Goal: Task Accomplishment & Management: Manage account settings

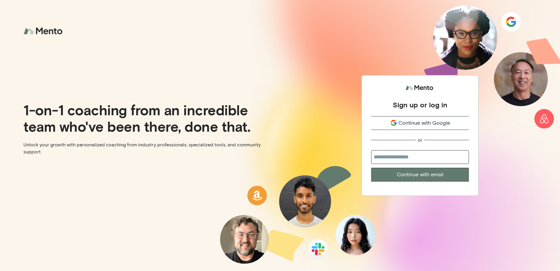
click at [394, 157] on input "email" at bounding box center [420, 157] width 98 height 14
type input "**********"
click at [418, 171] on button "Continue with email" at bounding box center [420, 175] width 98 height 14
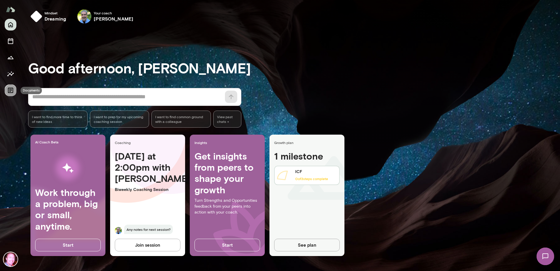
click at [12, 89] on icon "Documents" at bounding box center [10, 90] width 5 height 5
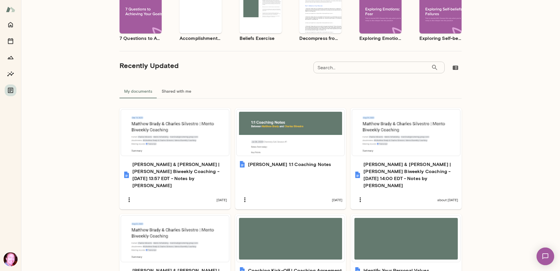
scroll to position [79, 0]
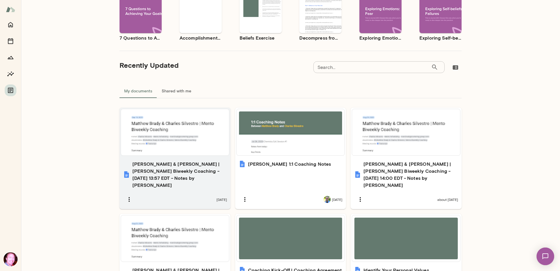
click at [168, 170] on h6 "Matthew Brady & Charles Silvestro | Mento Biweekly Coaching - 2025/09/19 13:57 …" at bounding box center [179, 174] width 95 height 28
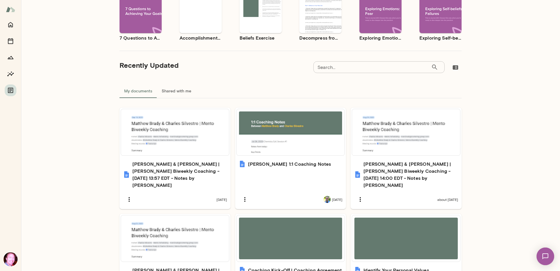
scroll to position [0, 0]
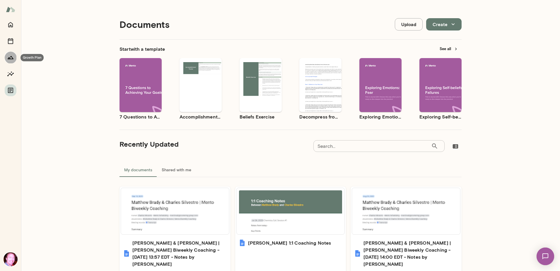
click at [11, 54] on icon "Growth Plan" at bounding box center [10, 57] width 7 height 7
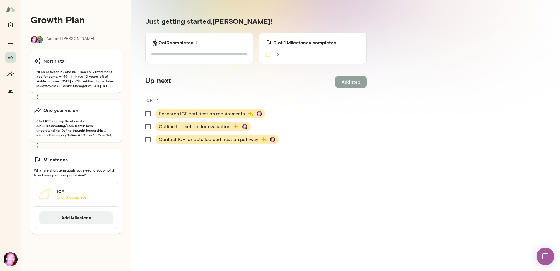
click at [346, 79] on button "Add step" at bounding box center [351, 82] width 32 height 12
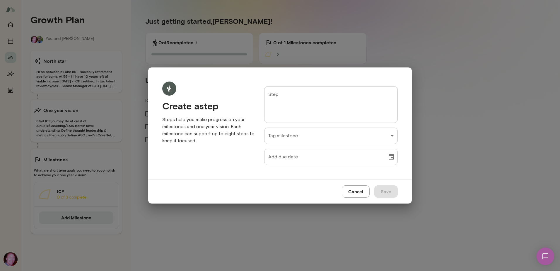
click at [291, 102] on textarea "Step" at bounding box center [330, 104] width 125 height 27
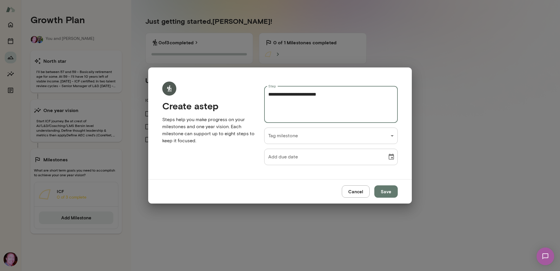
type textarea "**********"
click at [389, 0] on div "**********" at bounding box center [280, 0] width 560 height 0
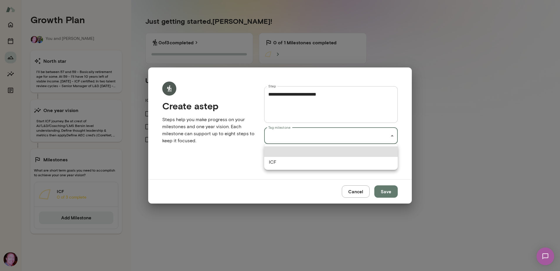
click at [341, 162] on li "ICF" at bounding box center [331, 162] width 134 height 11
type input "**********"
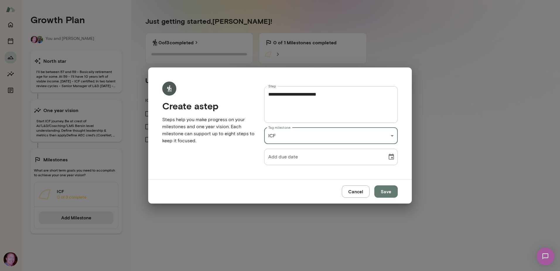
click at [391, 158] on icon "Choose date" at bounding box center [391, 156] width 7 height 7
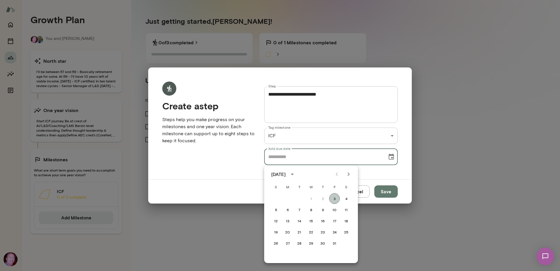
click at [335, 197] on button "3" at bounding box center [334, 198] width 11 height 11
type input "**********"
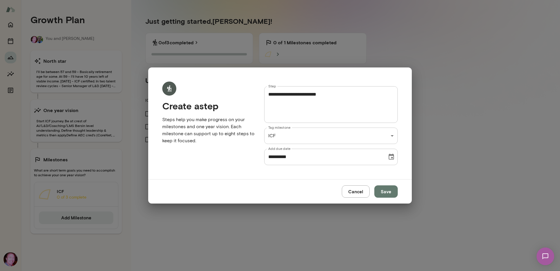
click at [387, 191] on button "Save" at bounding box center [385, 191] width 23 height 12
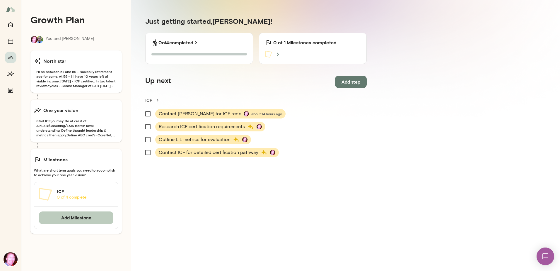
click at [76, 216] on button "Add Milestone" at bounding box center [76, 217] width 74 height 12
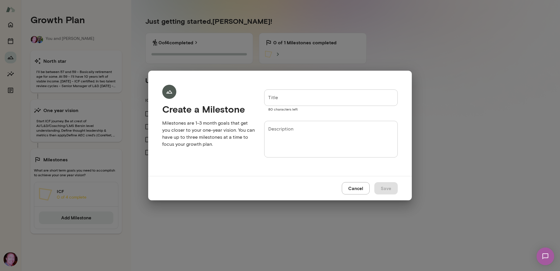
click at [308, 100] on input "Title" at bounding box center [331, 97] width 134 height 16
type input "**********"
click at [291, 130] on textarea "Description" at bounding box center [330, 139] width 125 height 27
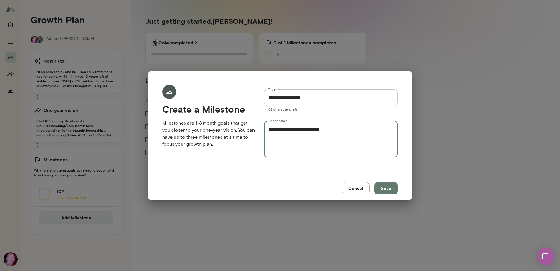
type textarea "**********"
click at [388, 188] on button "Save" at bounding box center [385, 188] width 23 height 12
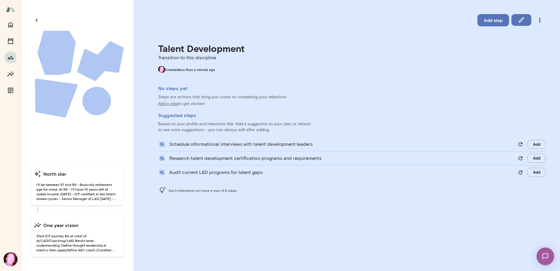
click at [536, 141] on button "Add" at bounding box center [536, 144] width 19 height 9
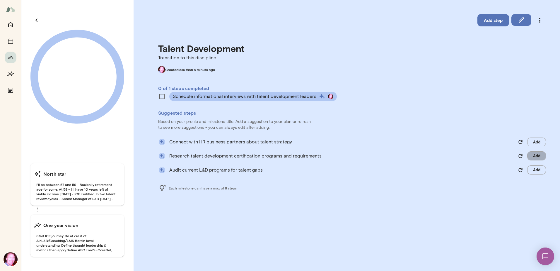
click at [536, 158] on button "Add" at bounding box center [536, 155] width 19 height 9
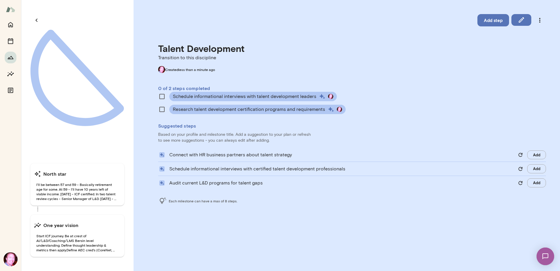
click at [537, 155] on button "Add" at bounding box center [536, 154] width 19 height 9
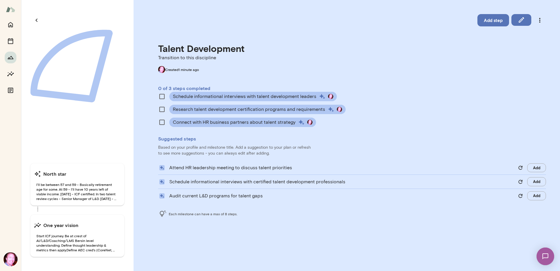
click at [533, 180] on button "Add" at bounding box center [536, 181] width 19 height 9
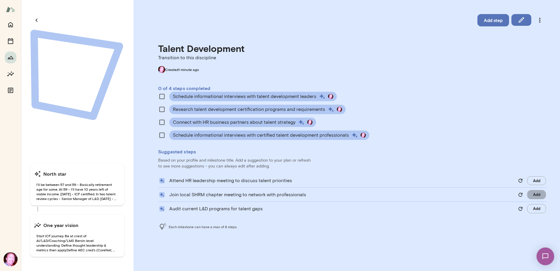
click at [533, 193] on button "Add" at bounding box center [536, 194] width 19 height 9
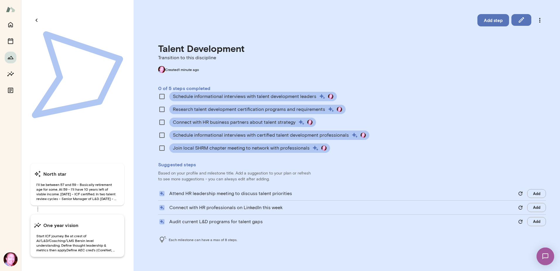
click at [72, 234] on span "Start ICF journey. Be at crest of AI/L&D/Coaching/LMS Bersin level understandin…" at bounding box center [77, 242] width 87 height 19
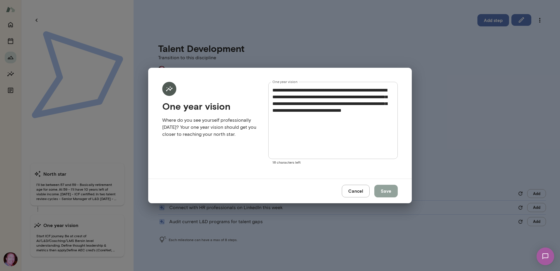
click at [384, 189] on button "Save" at bounding box center [385, 190] width 23 height 12
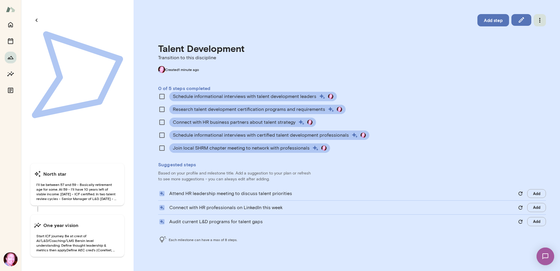
click at [538, 20] on icon "button" at bounding box center [539, 20] width 7 height 7
click at [480, 56] on div at bounding box center [280, 135] width 560 height 271
click at [522, 19] on icon "button" at bounding box center [521, 19] width 5 height 5
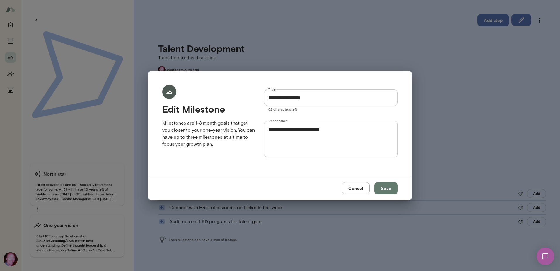
click at [354, 189] on button "Cancel" at bounding box center [356, 188] width 28 height 12
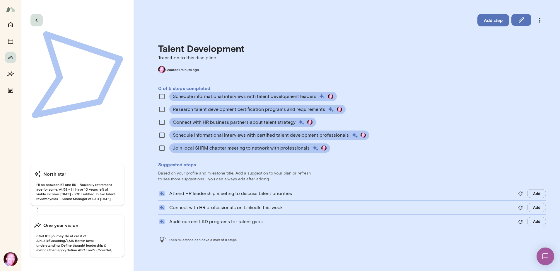
click at [37, 20] on icon "button" at bounding box center [36, 20] width 7 height 7
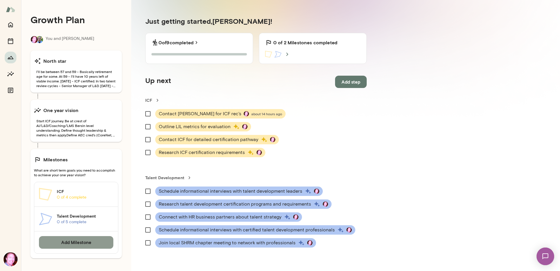
click at [75, 240] on button "Add Milestone" at bounding box center [76, 242] width 74 height 12
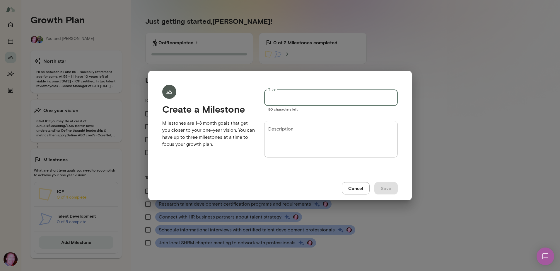
click at [277, 96] on input "Title" at bounding box center [331, 97] width 134 height 16
type input "*"
type input "**********"
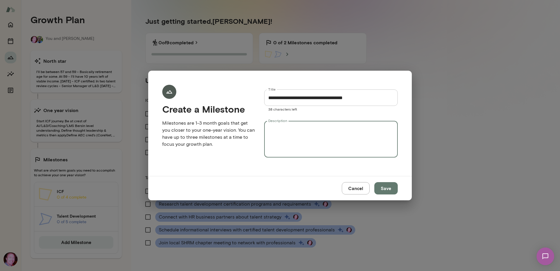
click at [272, 129] on textarea "Description" at bounding box center [330, 139] width 125 height 27
click at [313, 127] on textarea "**********" at bounding box center [330, 139] width 125 height 27
type textarea "**********"
click at [386, 187] on button "Save" at bounding box center [385, 188] width 23 height 12
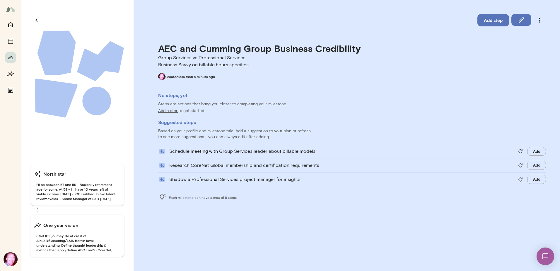
click at [536, 150] on button "Add" at bounding box center [536, 151] width 19 height 9
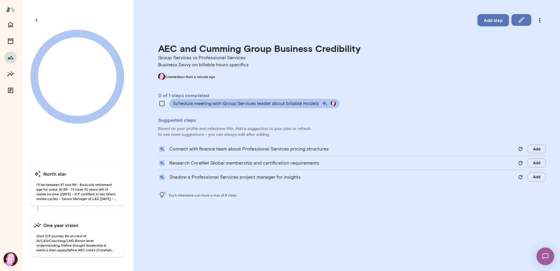
click at [537, 162] on button "Add" at bounding box center [536, 162] width 19 height 9
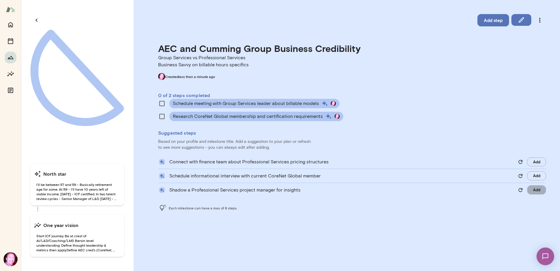
click at [536, 189] on button "Add" at bounding box center [536, 189] width 19 height 9
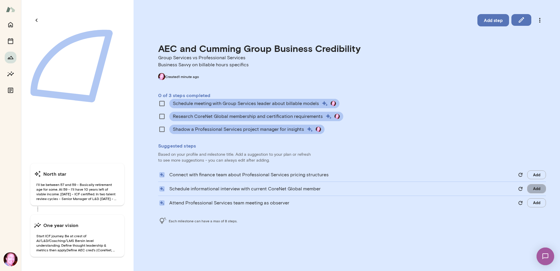
click at [536, 188] on button "Add" at bounding box center [536, 188] width 19 height 9
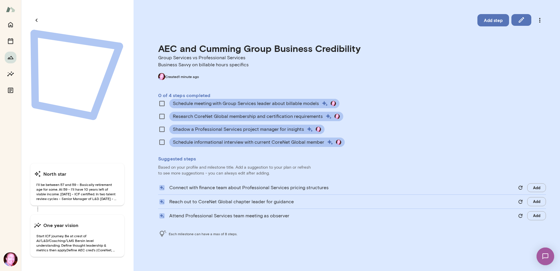
click at [536, 215] on button "Add" at bounding box center [536, 215] width 19 height 9
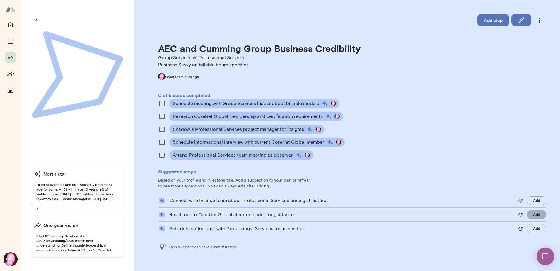
click at [536, 215] on button "Add" at bounding box center [536, 214] width 19 height 9
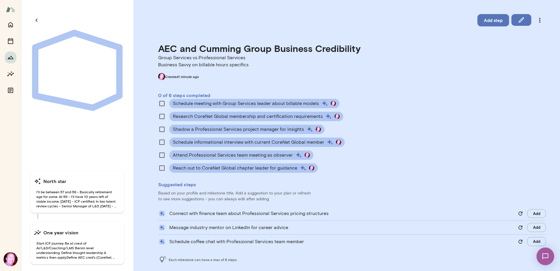
click at [529, 226] on button "Add" at bounding box center [536, 227] width 19 height 9
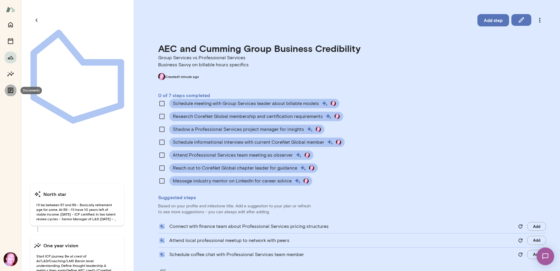
click at [11, 88] on icon "Documents" at bounding box center [10, 90] width 7 height 7
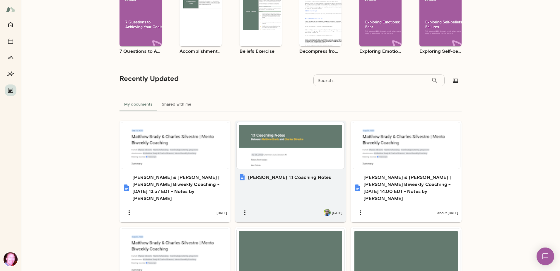
scroll to position [65, 0]
click at [284, 182] on div "Matthew B. 1:1 Coaching Notes 14 days ago" at bounding box center [290, 196] width 111 height 52
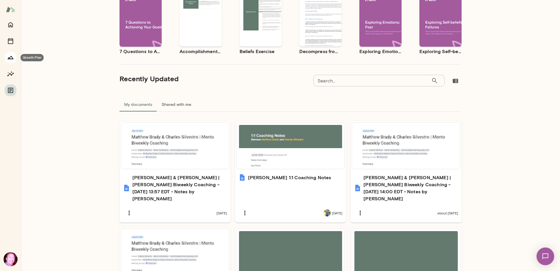
click at [9, 57] on icon "Growth Plan" at bounding box center [10, 57] width 7 height 7
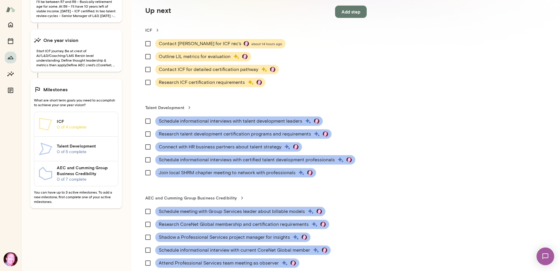
scroll to position [67, 0]
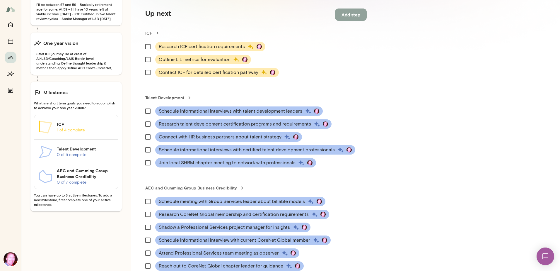
click at [351, 13] on button "Add step" at bounding box center [351, 14] width 32 height 12
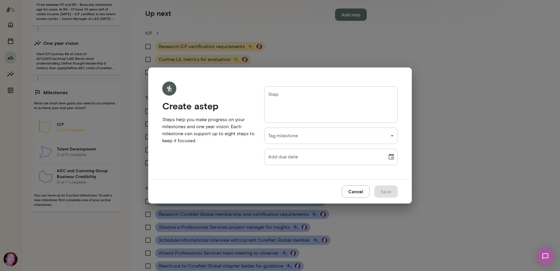
click at [353, 192] on button "Cancel" at bounding box center [356, 191] width 28 height 12
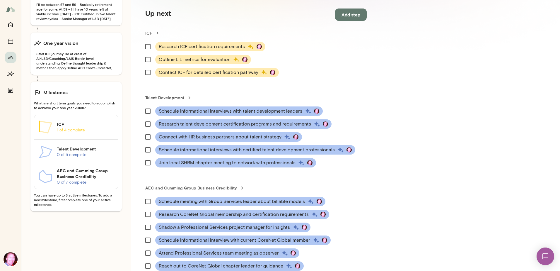
click at [148, 31] on link "ICF" at bounding box center [255, 33] width 221 height 6
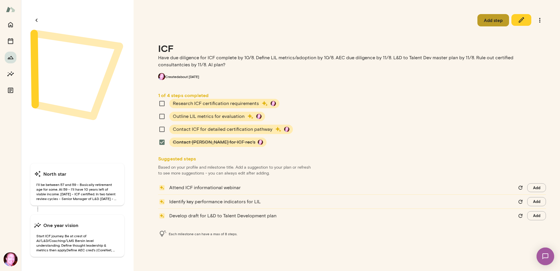
click at [496, 18] on button "Add step" at bounding box center [493, 20] width 32 height 12
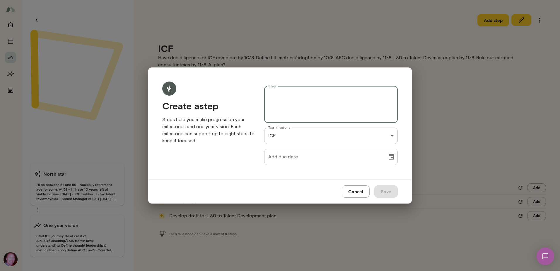
click at [306, 101] on textarea "Step" at bounding box center [330, 104] width 125 height 27
type textarea "**********"
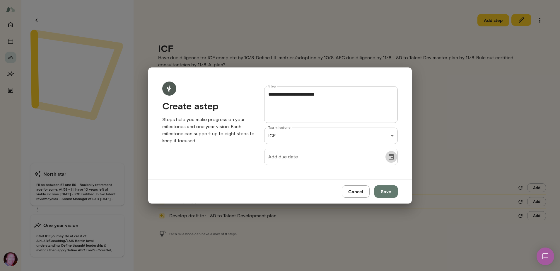
click at [392, 152] on button "Choose date" at bounding box center [391, 157] width 12 height 12
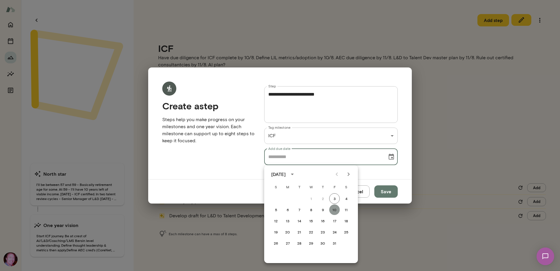
click at [334, 209] on button "10" at bounding box center [334, 209] width 11 height 11
type input "**********"
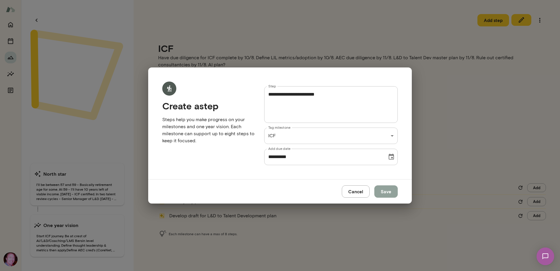
click at [386, 192] on button "Save" at bounding box center [385, 191] width 23 height 12
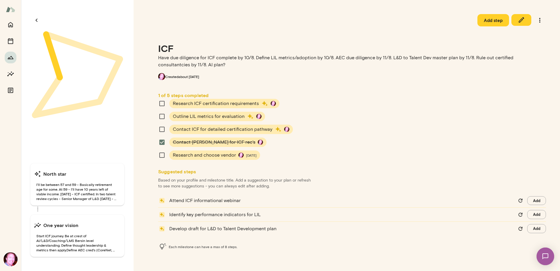
click at [0, 0] on icon "button" at bounding box center [0, 0] width 0 height 0
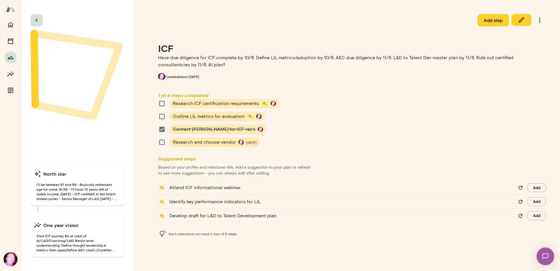
click at [38, 20] on icon "button" at bounding box center [36, 20] width 7 height 7
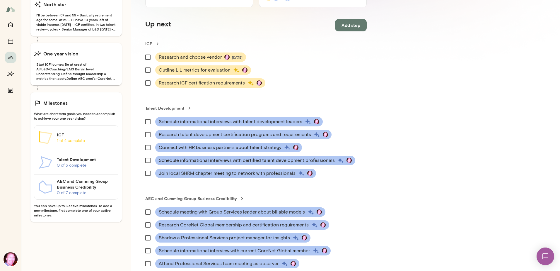
scroll to position [57, 0]
click at [157, 106] on link "Talent Development" at bounding box center [255, 108] width 221 height 6
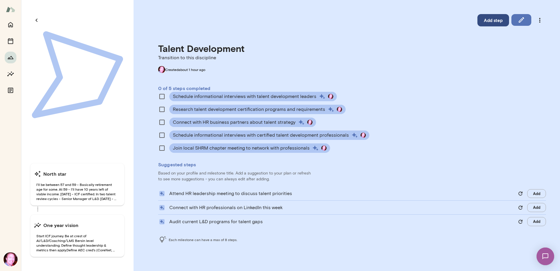
click at [491, 20] on button "Add step" at bounding box center [493, 20] width 32 height 12
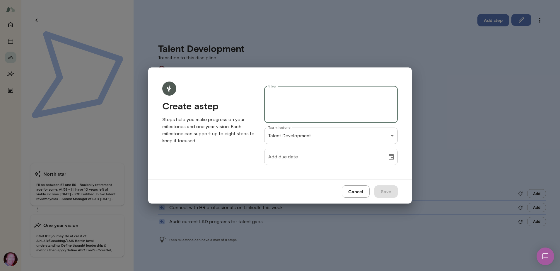
click at [287, 111] on textarea "Step" at bounding box center [330, 104] width 125 height 27
type textarea "**********"
click at [390, 157] on icon "Choose date" at bounding box center [391, 156] width 7 height 7
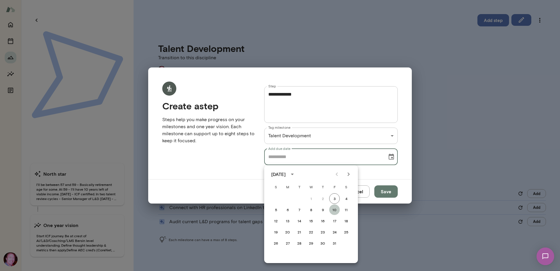
click at [333, 207] on button "10" at bounding box center [334, 209] width 11 height 11
type input "**********"
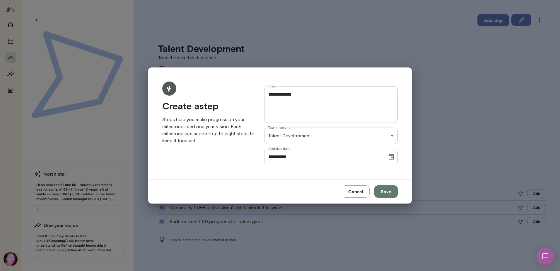
click at [387, 193] on button "Save" at bounding box center [385, 191] width 23 height 12
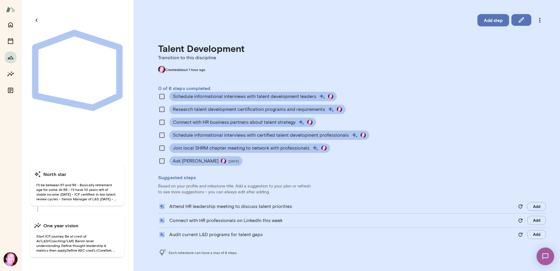
click at [387, 193] on p "to see more suggestions - you can always edit after adding." at bounding box center [352, 192] width 388 height 6
click at [36, 19] on icon "button" at bounding box center [36, 19] width 7 height 7
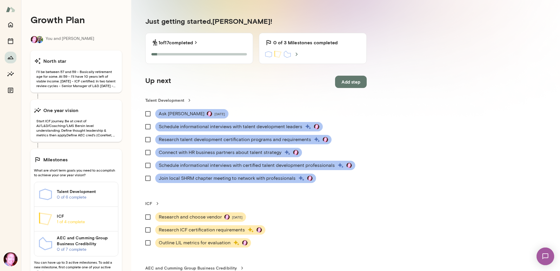
scroll to position [124, 0]
